Goal: Task Accomplishment & Management: Manage account settings

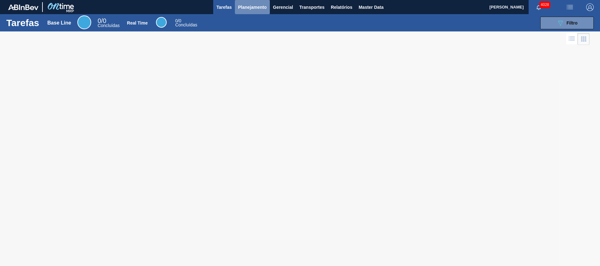
click at [246, 11] on button "Planejamento" at bounding box center [252, 7] width 35 height 14
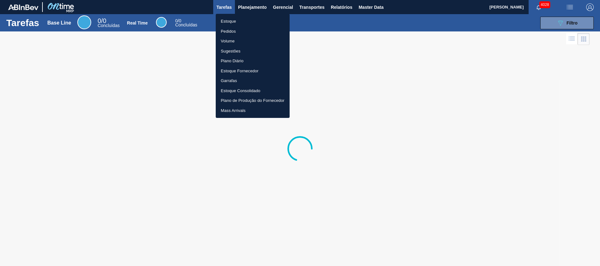
click at [240, 23] on li "Estoque" at bounding box center [253, 21] width 74 height 10
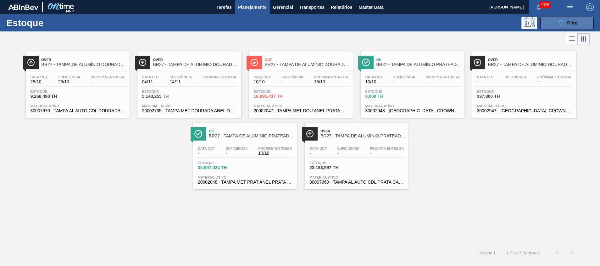
click at [566, 21] on div "089F7B8B-B2A5-4AFE-B5C0-19BA573D28AC Filtro" at bounding box center [567, 23] width 21 height 8
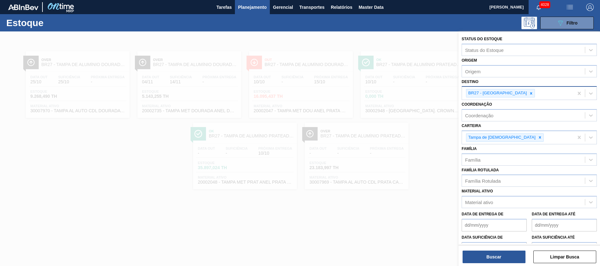
click at [511, 88] on div "BR27 - [GEOGRAPHIC_DATA]" at bounding box center [518, 93] width 112 height 13
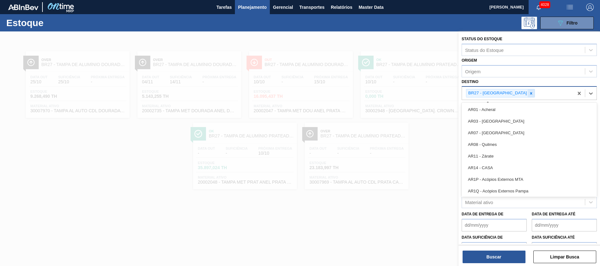
click at [528, 90] on div at bounding box center [531, 93] width 7 height 8
type input "s"
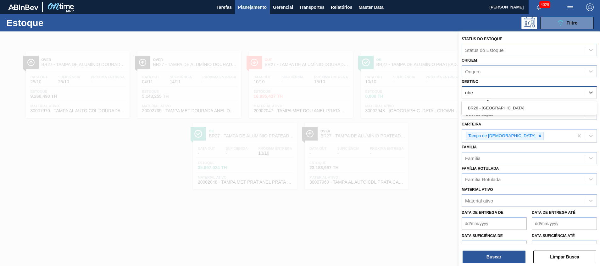
type input "uber"
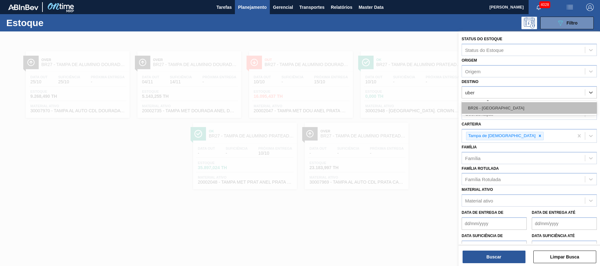
click at [505, 111] on div "BR26 - Uberlândia" at bounding box center [529, 108] width 135 height 12
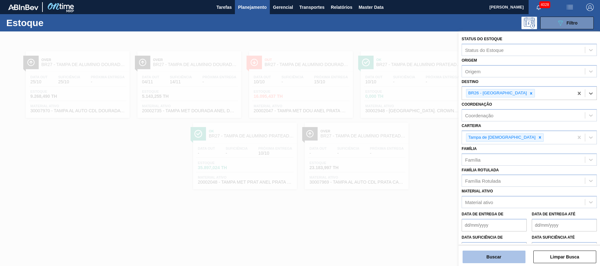
click at [490, 253] on button "Buscar" at bounding box center [494, 257] width 63 height 13
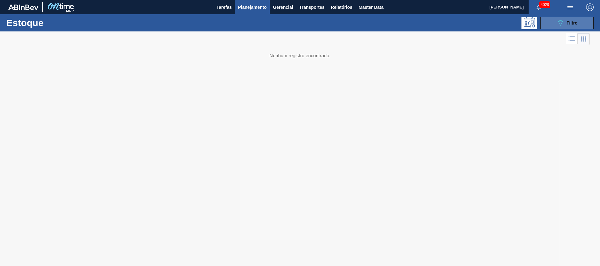
click at [554, 22] on button "089F7B8B-B2A5-4AFE-B5C0-19BA573D28AC Filtro" at bounding box center [567, 23] width 53 height 13
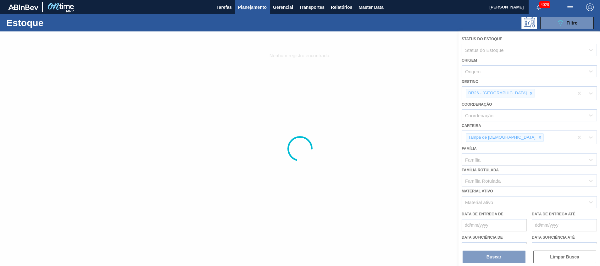
click at [511, 93] on div at bounding box center [300, 148] width 600 height 235
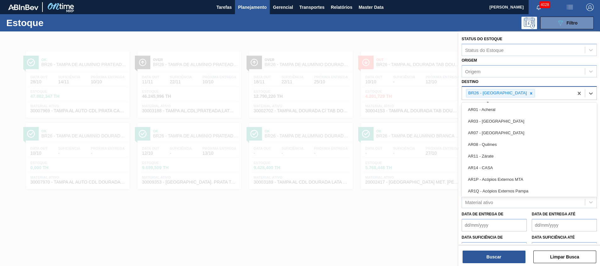
click at [507, 98] on div "BR26 - Uberlândia" at bounding box center [518, 93] width 112 height 13
click at [529, 95] on icon at bounding box center [531, 93] width 4 height 4
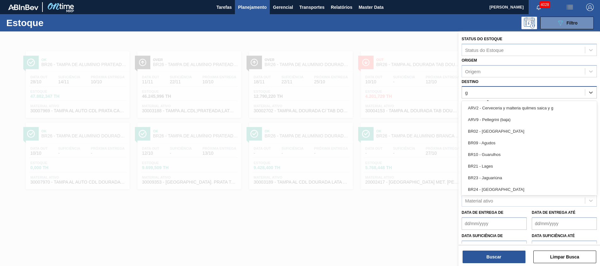
type input "gu"
drag, startPoint x: 498, startPoint y: 119, endPoint x: 490, endPoint y: 132, distance: 15.2
click at [498, 119] on div "BR10 - Guarulhos" at bounding box center [529, 120] width 135 height 12
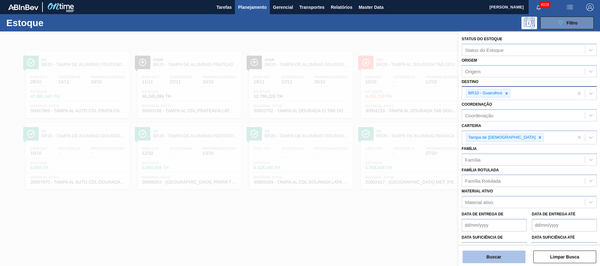
click at [481, 262] on button "Buscar" at bounding box center [494, 257] width 63 height 13
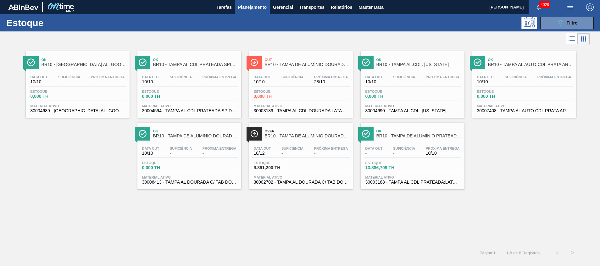
click at [358, 228] on div "Ok BR10 - TAMPA AL. GOOSE TAB PRETA GANSO Data out 10/10 Suficiência - Próxima …" at bounding box center [300, 146] width 600 height 199
click at [286, 97] on span "0,000 TH" at bounding box center [276, 96] width 44 height 5
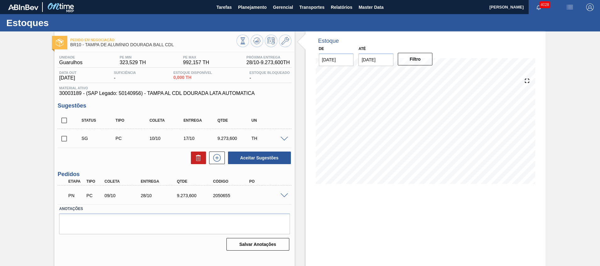
click at [283, 197] on span at bounding box center [285, 195] width 8 height 5
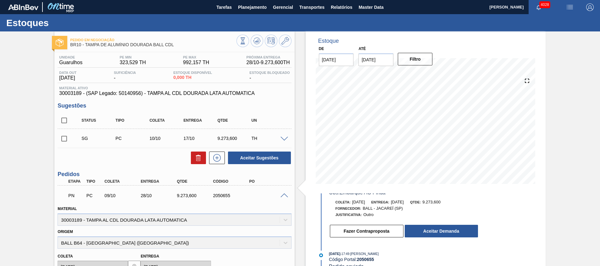
scroll to position [47, 0]
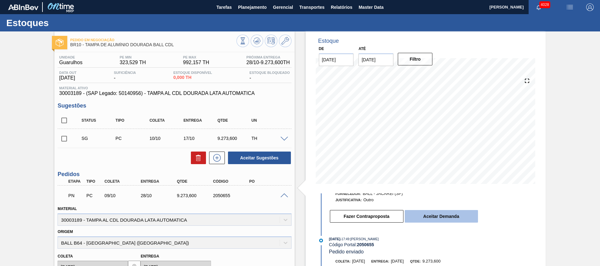
click at [461, 218] on button "Aceitar Demanda" at bounding box center [441, 216] width 73 height 13
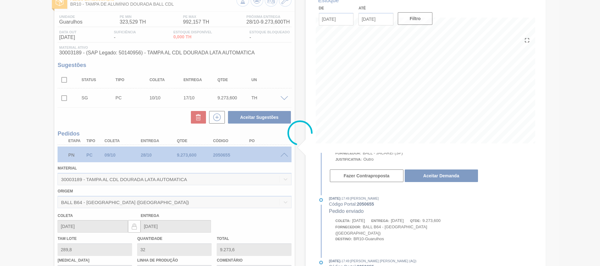
scroll to position [4, 0]
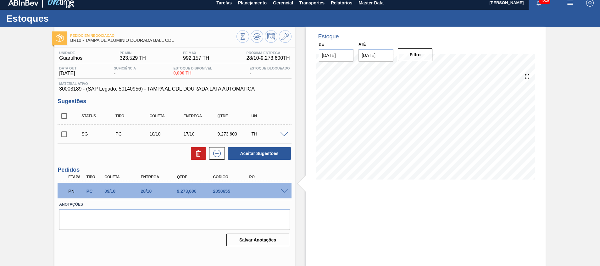
click at [284, 191] on span at bounding box center [285, 191] width 8 height 5
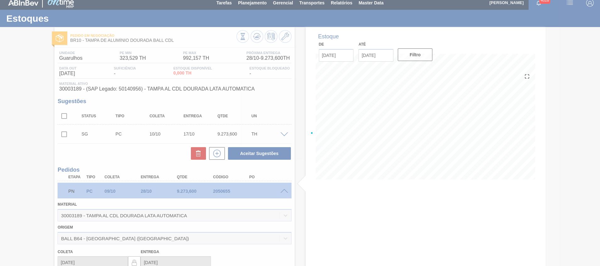
scroll to position [41, 0]
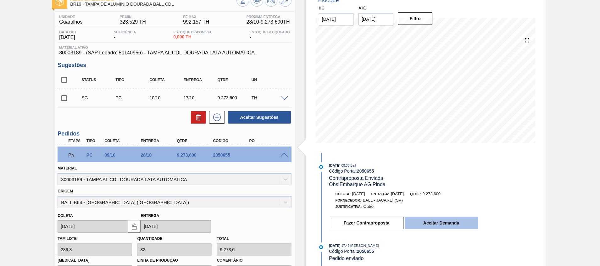
click at [419, 224] on button "Aceitar Demanda" at bounding box center [441, 223] width 73 height 13
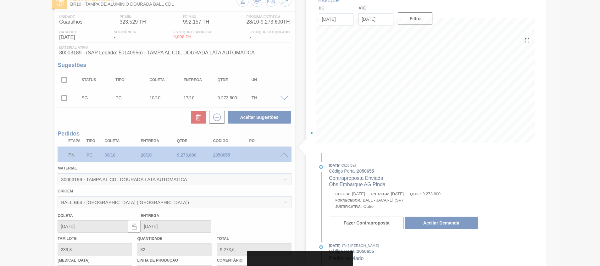
scroll to position [4, 0]
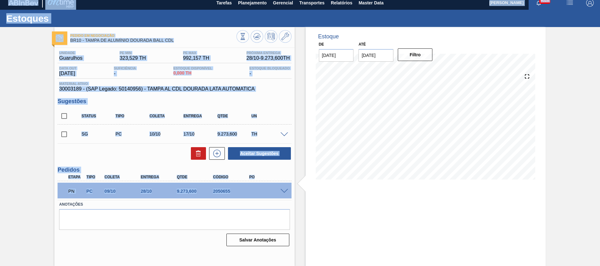
click at [0, 0] on html "Tarefas Planejamento Gerencial Transportes Relatórios Master Data Beatriz Marce…" at bounding box center [300, 0] width 600 height 0
click at [85, 194] on div "PN" at bounding box center [76, 191] width 19 height 14
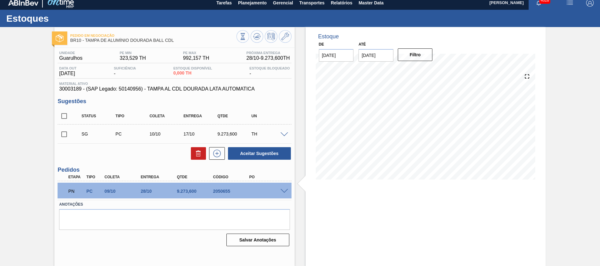
click at [287, 192] on span at bounding box center [285, 191] width 8 height 5
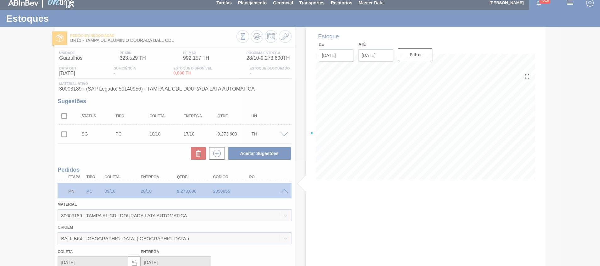
scroll to position [41, 0]
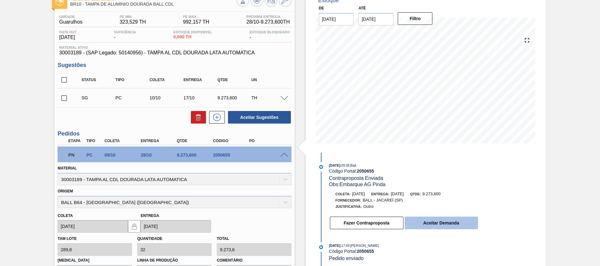
click at [430, 227] on button "Aceitar Demanda" at bounding box center [441, 223] width 73 height 13
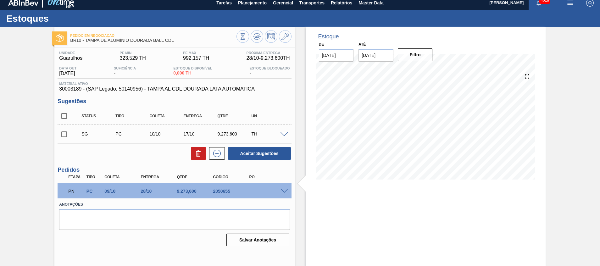
scroll to position [4, 0]
click at [280, 193] on div "PN PC 09/10 28/10 9.273,600 2050655" at bounding box center [172, 190] width 217 height 13
click at [281, 192] on span at bounding box center [285, 191] width 8 height 5
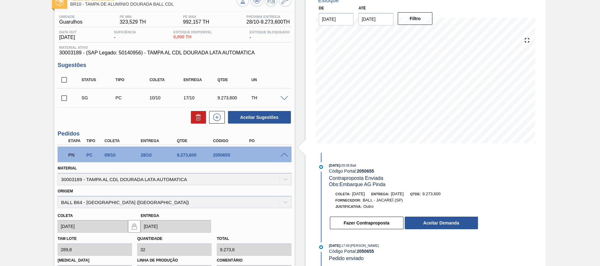
scroll to position [143, 0]
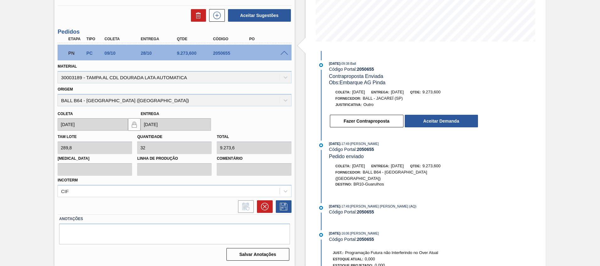
click at [418, 128] on div "10/10/2025 - 09:38 : Ball Código Portal: 2050655 Contraproposta Enviada Obs: Em…" at bounding box center [398, 95] width 162 height 71
click at [420, 120] on button "Aceitar Demanda" at bounding box center [441, 121] width 73 height 13
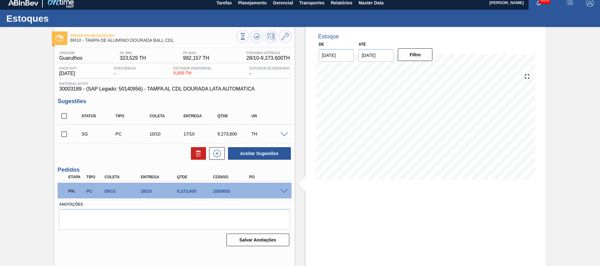
scroll to position [4, 0]
click at [257, 3] on span "Planejamento" at bounding box center [252, 3] width 29 height 8
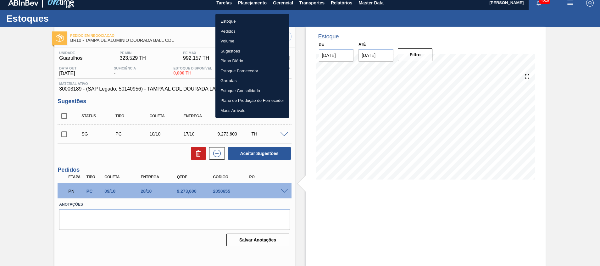
click at [240, 23] on li "Estoque" at bounding box center [253, 21] width 74 height 10
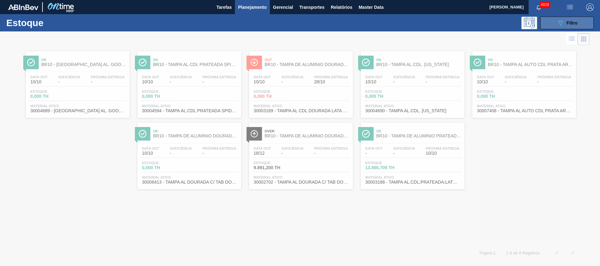
click at [554, 27] on button "089F7B8B-B2A5-4AFE-B5C0-19BA573D28AC Filtro" at bounding box center [567, 23] width 53 height 13
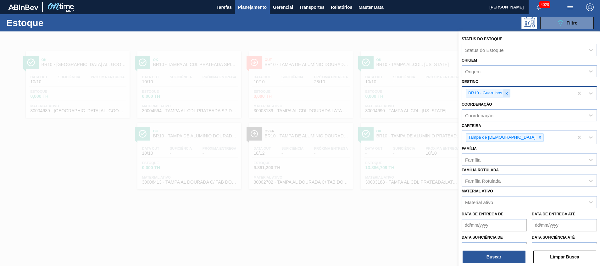
click at [507, 93] on icon at bounding box center [507, 93] width 4 height 4
type input "cui"
drag, startPoint x: 499, startPoint y: 111, endPoint x: 501, endPoint y: 107, distance: 4.8
click at [499, 112] on div "BR05 - Cuiabá" at bounding box center [529, 110] width 135 height 12
click at [507, 97] on div at bounding box center [506, 93] width 7 height 8
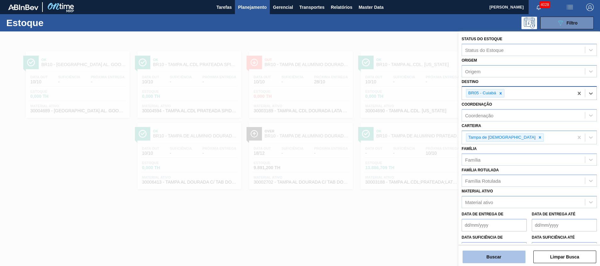
click at [502, 255] on button "Buscar" at bounding box center [494, 257] width 63 height 13
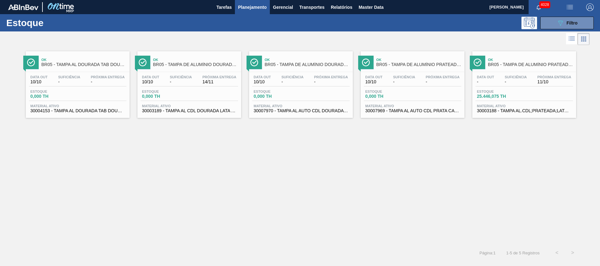
click at [500, 103] on div "Data out - Suficiência - Próxima Entrega 11/10 Estoque 25.446,075 TH Material a…" at bounding box center [525, 93] width 104 height 43
click at [500, 103] on main "Tarefas Planejamento Gerencial Transportes Relatórios Master Data Beatriz Marce…" at bounding box center [300, 133] width 600 height 266
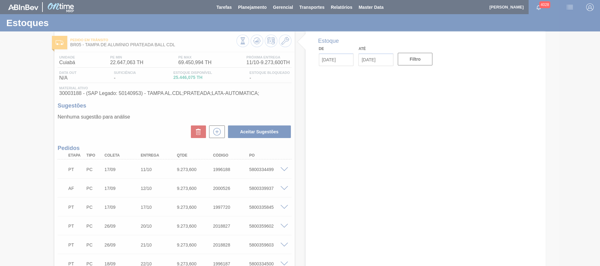
click at [314, 176] on div at bounding box center [300, 133] width 600 height 266
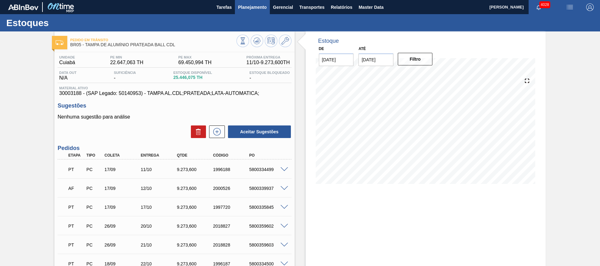
click at [247, 8] on span "Planejamento" at bounding box center [252, 7] width 29 height 8
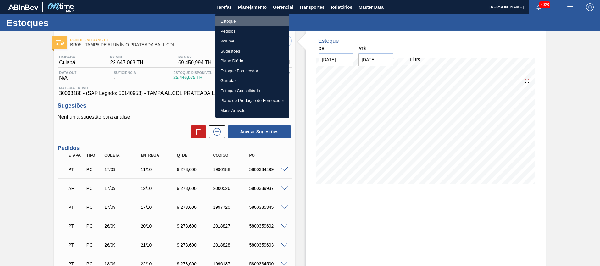
click at [244, 24] on li "Estoque" at bounding box center [253, 21] width 74 height 10
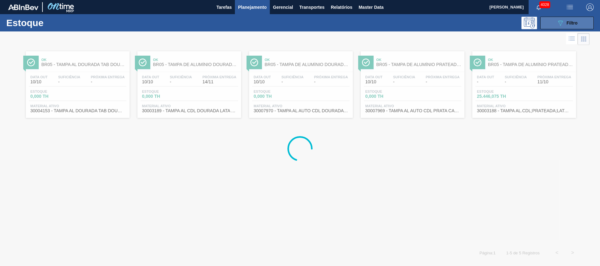
click at [550, 24] on button "089F7B8B-B2A5-4AFE-B5C0-19BA573D28AC Filtro" at bounding box center [567, 23] width 53 height 13
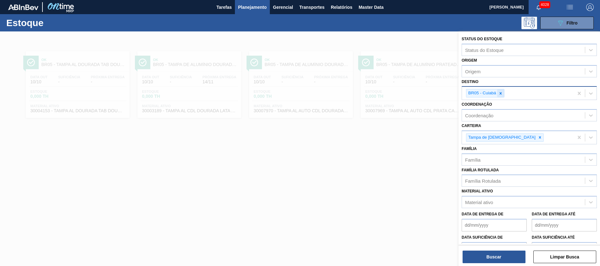
click at [500, 93] on icon at bounding box center [501, 93] width 4 height 4
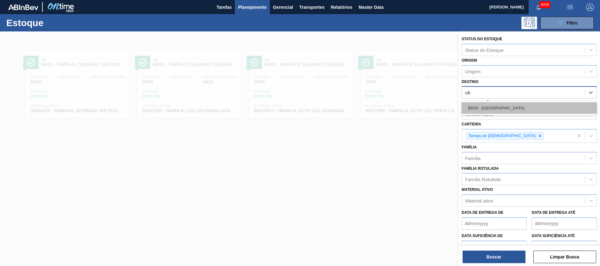
type input "u"
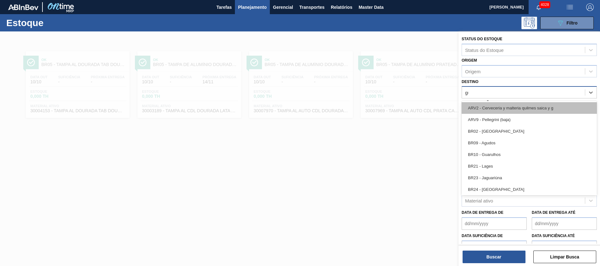
type input "gua"
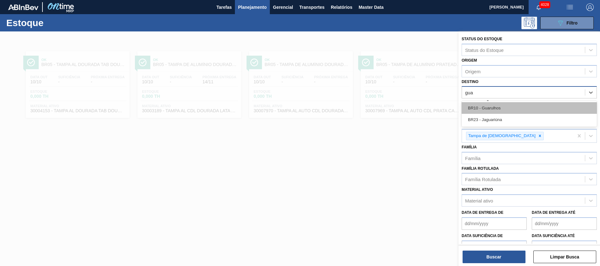
click at [506, 109] on div "BR10 - Guarulhos" at bounding box center [529, 108] width 135 height 12
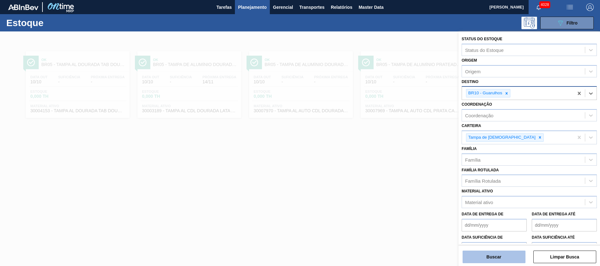
click at [475, 253] on button "Buscar" at bounding box center [494, 257] width 63 height 13
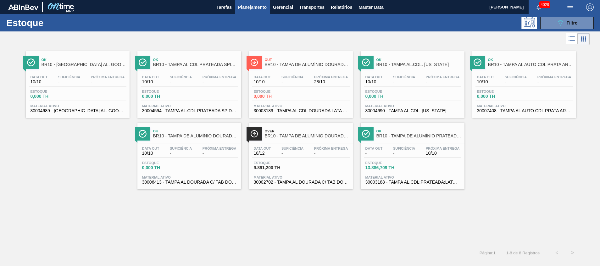
click at [294, 64] on span "BR10 - TAMPA DE ALUMÍNIO DOURADA BALL CDL" at bounding box center [307, 64] width 85 height 5
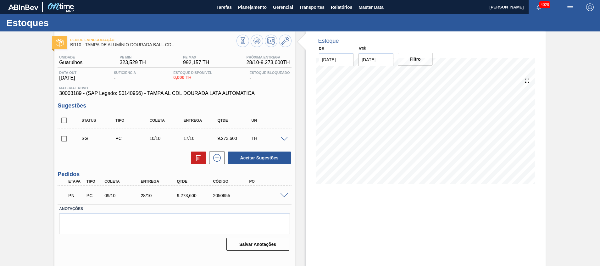
click at [284, 196] on span at bounding box center [285, 195] width 8 height 5
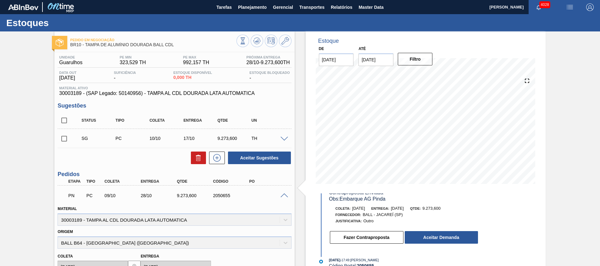
scroll to position [48, 0]
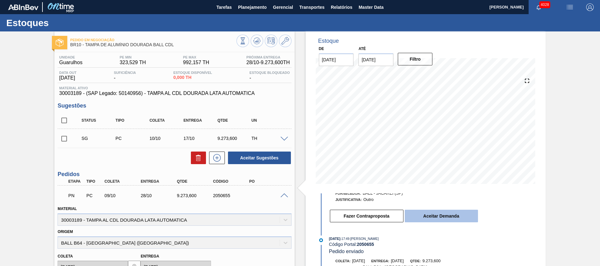
click at [429, 215] on button "Aceitar Demanda" at bounding box center [441, 216] width 73 height 13
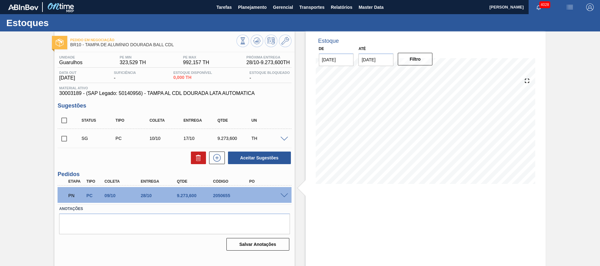
click at [283, 191] on div "PN PC 09/10 28/10 9.273,600 2050655" at bounding box center [175, 195] width 234 height 16
click at [284, 193] on span at bounding box center [285, 195] width 8 height 5
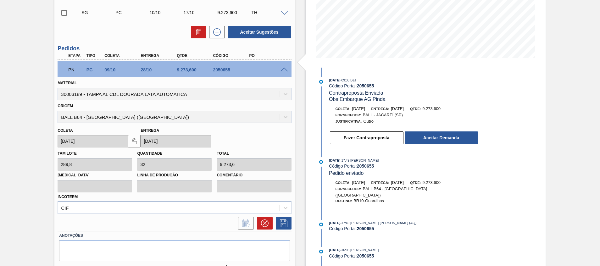
scroll to position [142, 0]
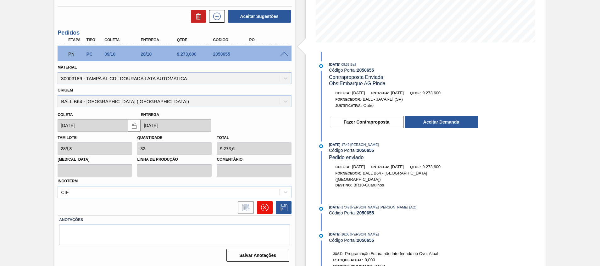
click at [263, 209] on icon at bounding box center [265, 208] width 8 height 8
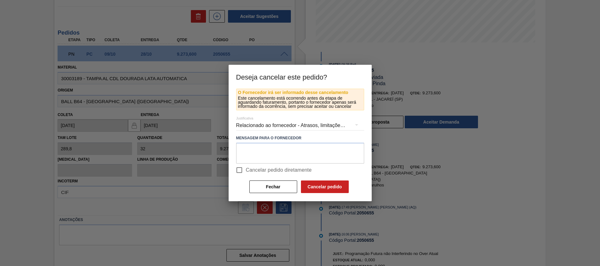
click at [276, 171] on span "Cancelar pedido diretamente" at bounding box center [279, 170] width 66 height 8
click at [246, 171] on input "Cancelar pedido diretamente" at bounding box center [239, 170] width 13 height 13
checkbox input "true"
click at [312, 183] on button "Cancelar pedido" at bounding box center [325, 187] width 48 height 13
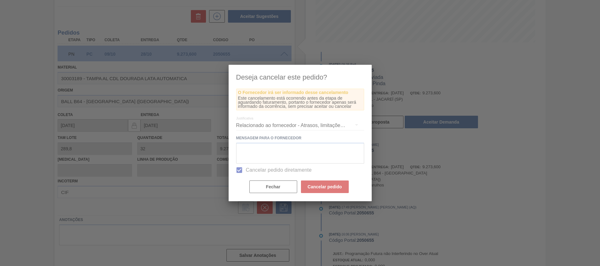
scroll to position [4, 0]
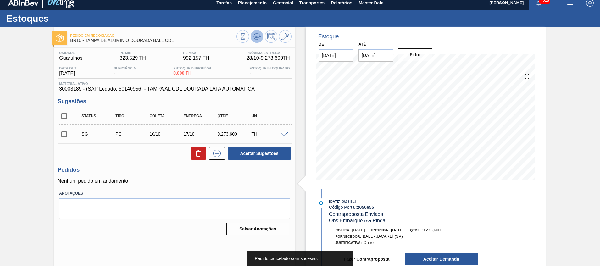
click at [258, 37] on icon at bounding box center [258, 36] width 1 height 3
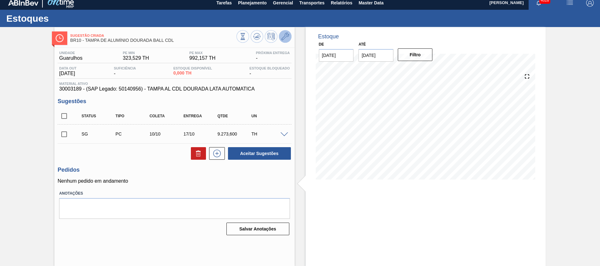
click at [282, 32] on button at bounding box center [285, 36] width 13 height 13
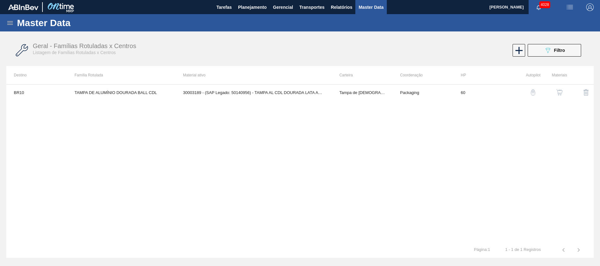
click at [567, 92] on button "button" at bounding box center [559, 92] width 15 height 15
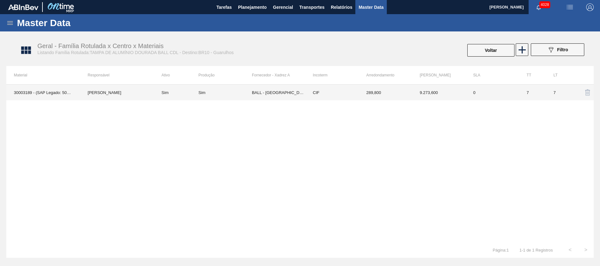
click at [360, 90] on td "289,800" at bounding box center [385, 93] width 53 height 16
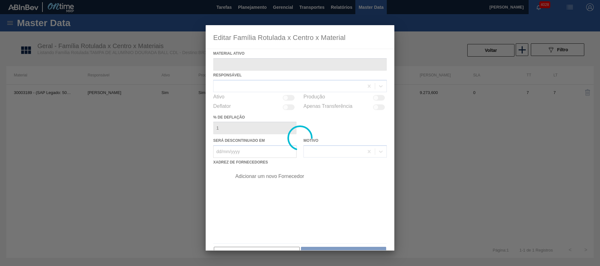
type ativo "30003189 - (SAP Legado: 50140956) - TAMPA AL CDL DOURADA LATA AUTOMATICA"
checkbox input "true"
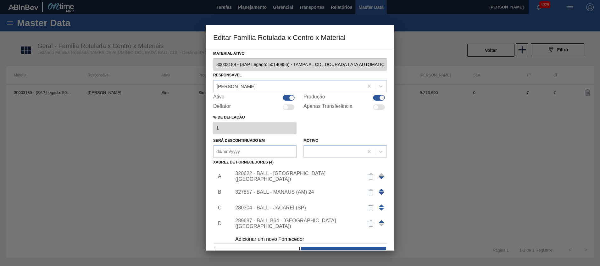
click at [379, 206] on span at bounding box center [382, 206] width 6 height 3
click at [380, 190] on span at bounding box center [382, 190] width 6 height 3
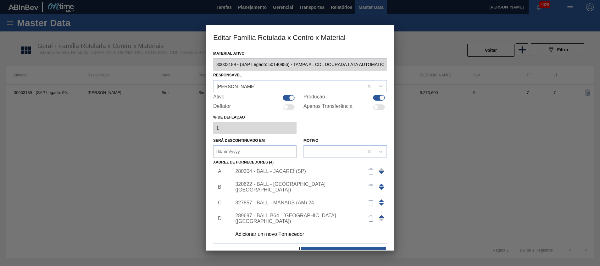
scroll to position [6, 0]
click at [321, 248] on button "Salvar" at bounding box center [343, 253] width 85 height 13
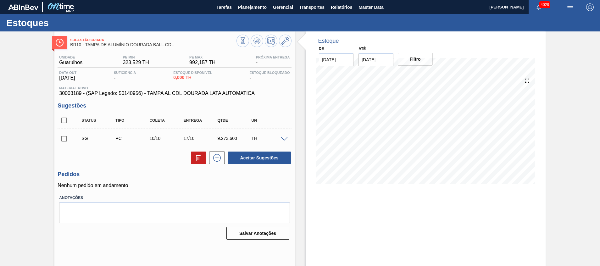
click at [249, 40] on div at bounding box center [264, 42] width 55 height 14
click at [254, 40] on icon at bounding box center [257, 41] width 8 height 8
click at [283, 47] on div at bounding box center [264, 42] width 55 height 14
click at [283, 39] on icon at bounding box center [286, 41] width 8 height 8
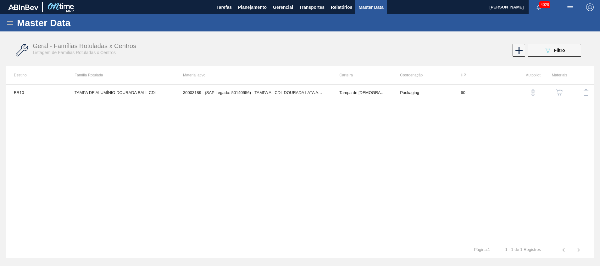
click at [561, 93] on img "button" at bounding box center [560, 92] width 6 height 6
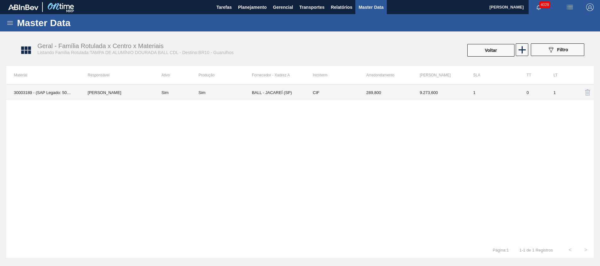
click at [288, 93] on td "BALL - JACAREÍ (SP)" at bounding box center [278, 93] width 53 height 16
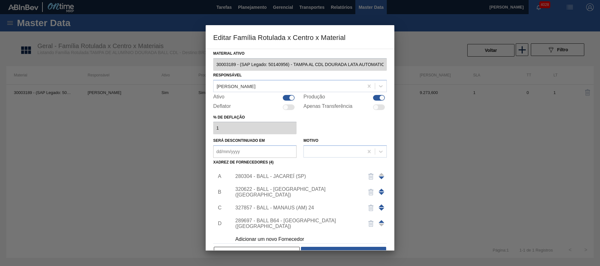
click at [270, 177] on div "280304 - BALL - JACAREÍ (SP)" at bounding box center [296, 177] width 123 height 6
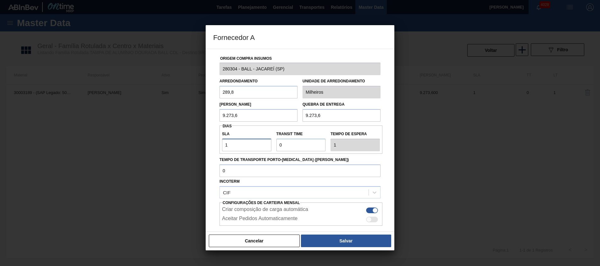
drag, startPoint x: 258, startPoint y: 147, endPoint x: 63, endPoint y: 151, distance: 195.1
click at [115, 154] on div "Fornecedor A Origem Compra Insumos 280304 - BALL - JACAREÍ (SP) Arredondamento …" at bounding box center [300, 133] width 600 height 266
drag, startPoint x: 295, startPoint y: 144, endPoint x: 214, endPoint y: 143, distance: 81.5
click at [214, 143] on div "Origem Compra Insumos 280304 - BALL - JACAREÍ (SP) Arredondamento 289,8 Unidade…" at bounding box center [300, 153] width 174 height 208
drag, startPoint x: 241, startPoint y: 149, endPoint x: 171, endPoint y: 148, distance: 69.2
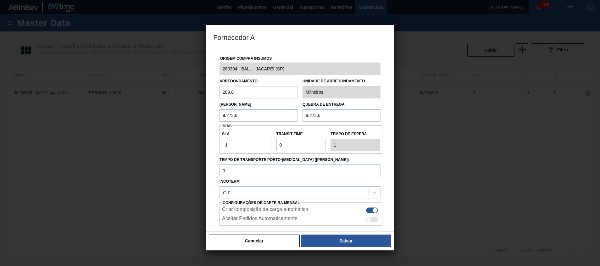
click at [172, 148] on div "Fornecedor A Origem Compra Insumos 280304 - BALL - JACAREÍ (SP) Arredondamento …" at bounding box center [300, 133] width 600 height 266
type input "10"
click at [282, 135] on label "Transit Time" at bounding box center [301, 134] width 49 height 9
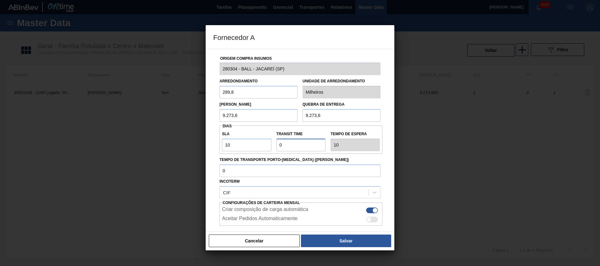
click at [282, 139] on input "Transit Time" at bounding box center [301, 145] width 49 height 13
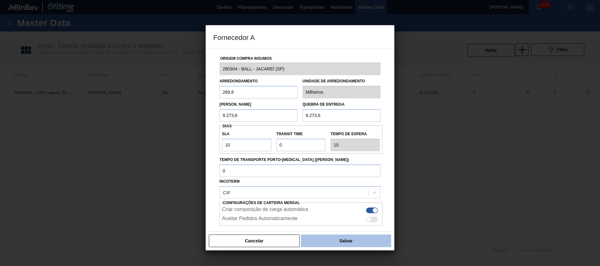
click at [326, 236] on button "Salvar" at bounding box center [346, 241] width 90 height 13
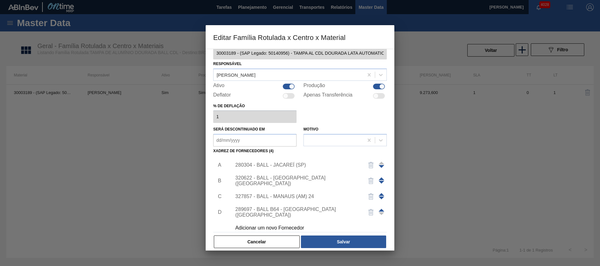
scroll to position [17, 0]
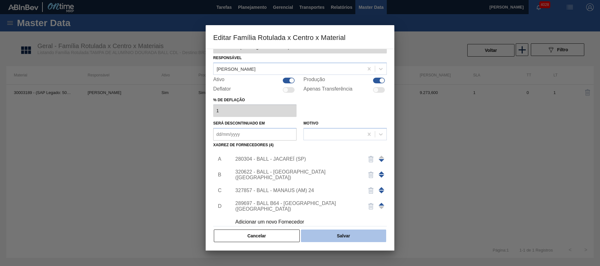
click at [328, 233] on button "Salvar" at bounding box center [343, 236] width 85 height 13
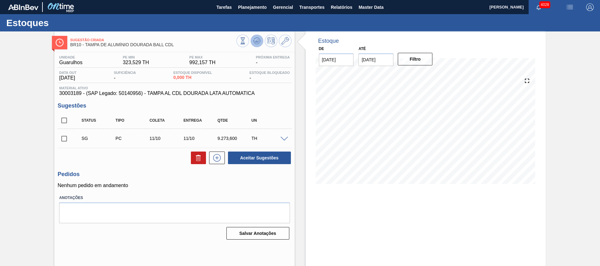
click at [255, 40] on icon at bounding box center [257, 41] width 8 height 8
click at [65, 138] on input "checkbox" at bounding box center [64, 138] width 13 height 13
click at [244, 156] on button "Aceitar Sugestões" at bounding box center [259, 158] width 63 height 13
checkbox input "false"
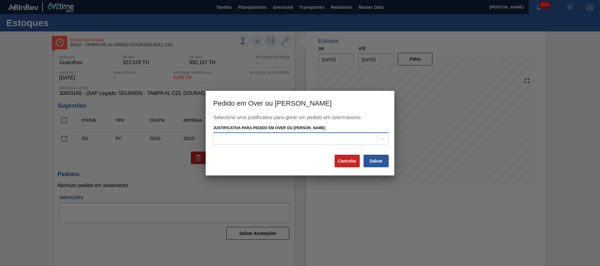
click at [295, 137] on div at bounding box center [295, 138] width 163 height 9
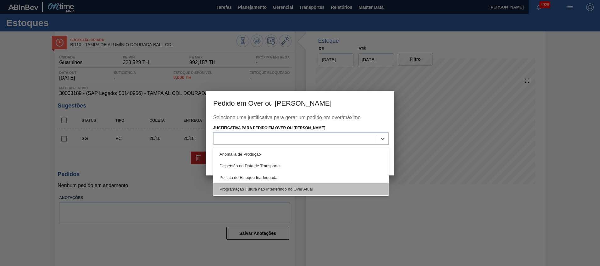
click at [273, 187] on div "Programação Futura não Interferindo no Over Atual" at bounding box center [301, 189] width 176 height 12
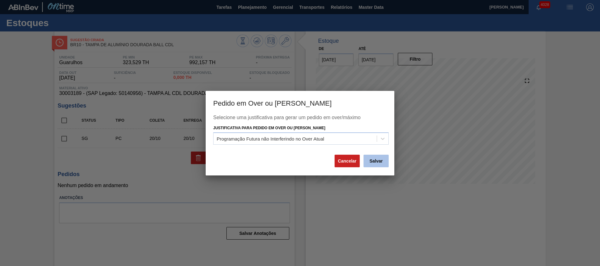
click at [376, 158] on button "Salvar" at bounding box center [376, 161] width 25 height 13
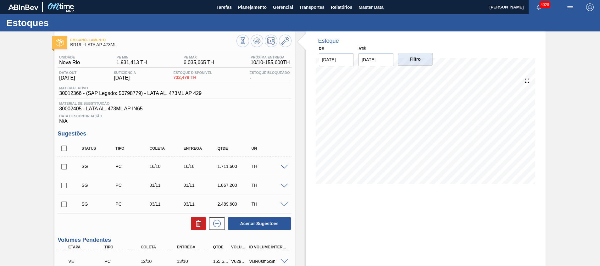
click at [411, 59] on button "Filtro" at bounding box center [415, 59] width 35 height 13
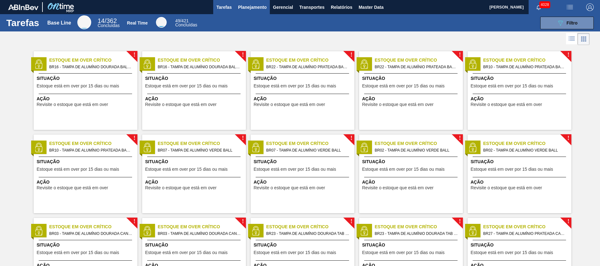
click at [256, 7] on span "Planejamento" at bounding box center [252, 7] width 29 height 8
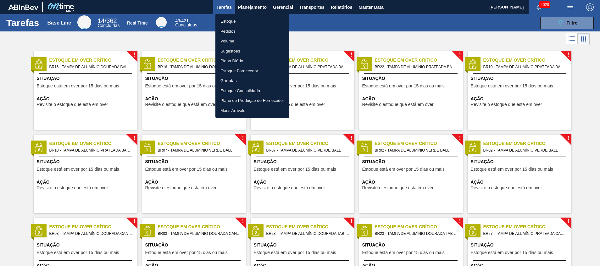
click at [247, 24] on li "Estoque" at bounding box center [253, 21] width 74 height 10
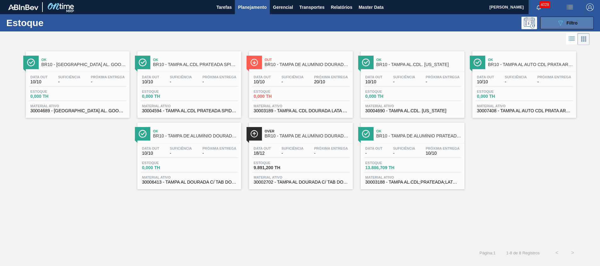
click at [555, 23] on button "089F7B8B-B2A5-4AFE-B5C0-19BA573D28AC Filtro" at bounding box center [567, 23] width 53 height 13
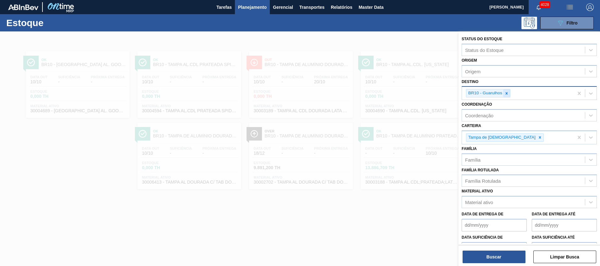
click at [507, 96] on div at bounding box center [506, 93] width 7 height 8
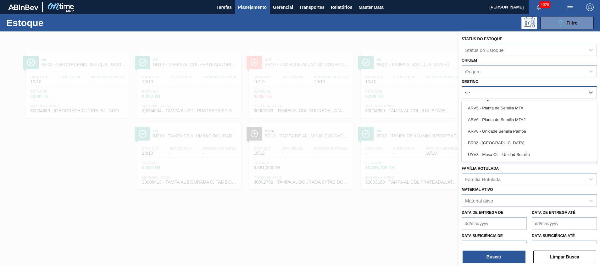
type input "ser"
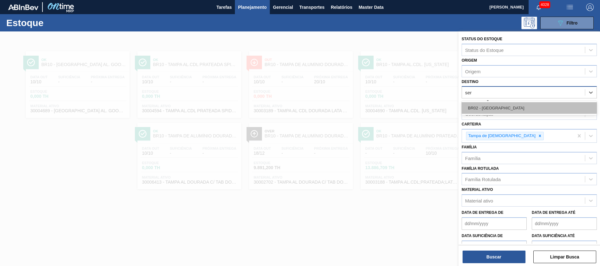
click at [503, 109] on div "BR02 - [GEOGRAPHIC_DATA]" at bounding box center [529, 108] width 135 height 12
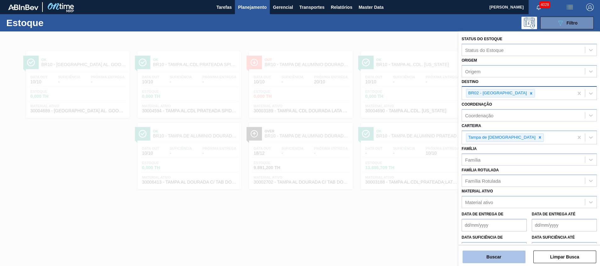
click at [499, 261] on button "Buscar" at bounding box center [494, 257] width 63 height 13
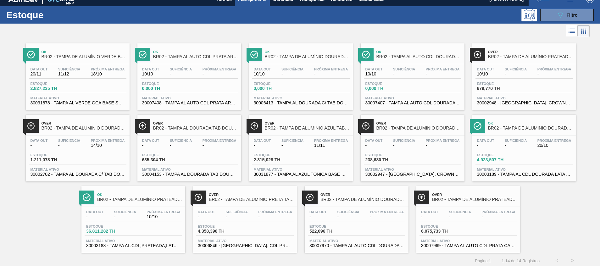
scroll to position [10, 0]
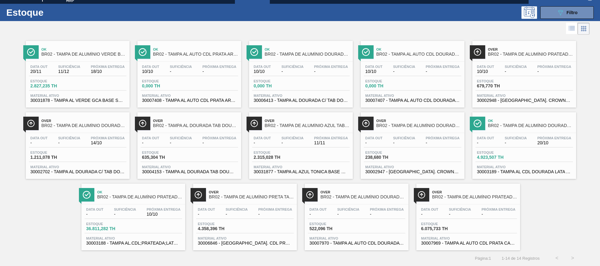
drag, startPoint x: 89, startPoint y: 92, endPoint x: 88, endPoint y: 86, distance: 6.7
click at [88, 92] on div "Data [DATE] Suficiência 11/12 Próxima Entrega 18/10 Estoque 2.827,235 TH Materi…" at bounding box center [78, 83] width 104 height 43
